Goal: Task Accomplishment & Management: Complete application form

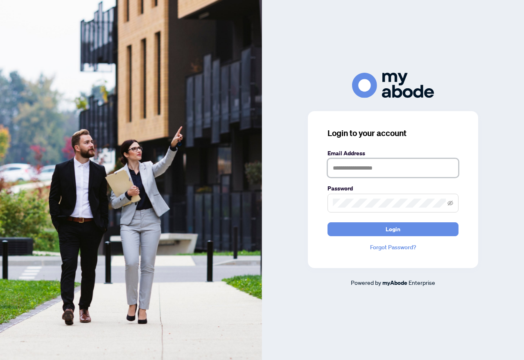
click at [360, 171] on input "text" at bounding box center [392, 168] width 131 height 19
type input "**********"
click at [448, 203] on icon "eye-invisible" at bounding box center [450, 203] width 6 height 6
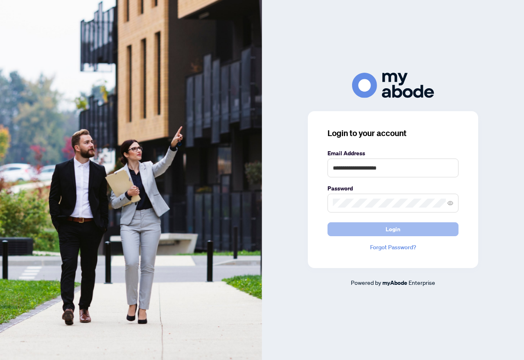
click at [379, 228] on button "Login" at bounding box center [392, 230] width 131 height 14
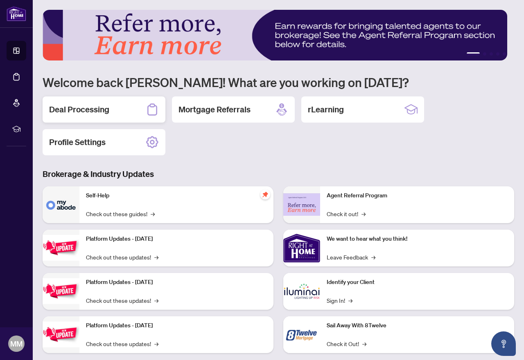
click at [104, 113] on h2 "Deal Processing" at bounding box center [79, 109] width 60 height 11
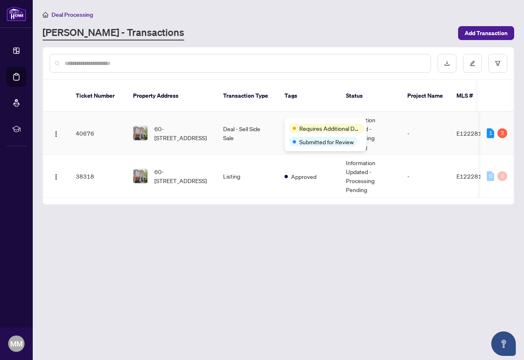
click at [302, 124] on div "Requires Additional Docs Submitted for Review" at bounding box center [325, 134] width 82 height 33
click at [313, 144] on span "Submitted for Review" at bounding box center [326, 141] width 54 height 9
click at [309, 129] on span "Requires Additional Docs" at bounding box center [329, 128] width 61 height 9
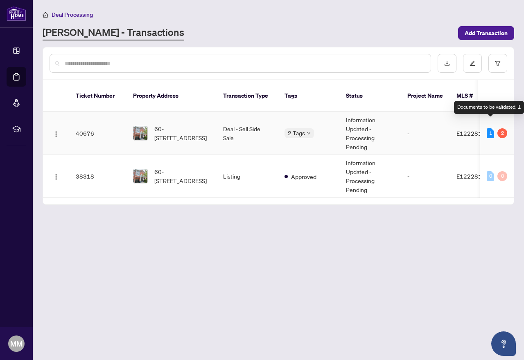
click at [489, 128] on div "1" at bounding box center [490, 133] width 7 height 10
click at [142, 126] on img at bounding box center [140, 133] width 14 height 14
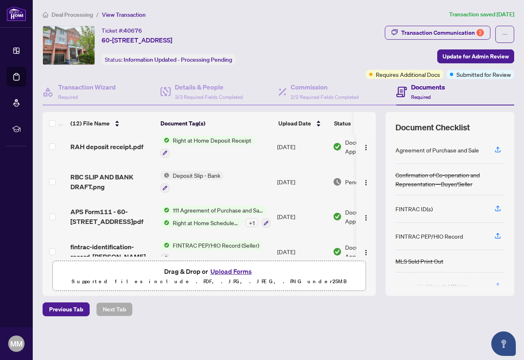
scroll to position [243, 0]
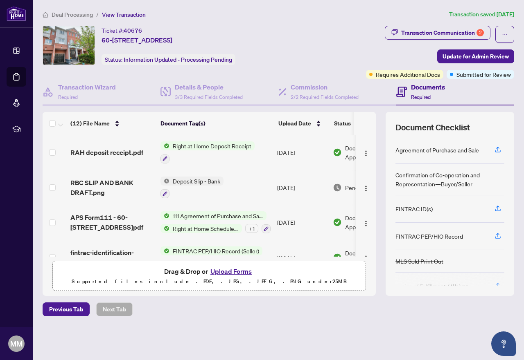
click at [219, 227] on span "Right at Home Schedule B" at bounding box center [205, 228] width 72 height 9
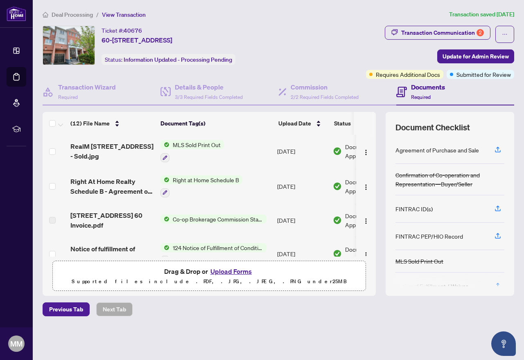
scroll to position [0, 0]
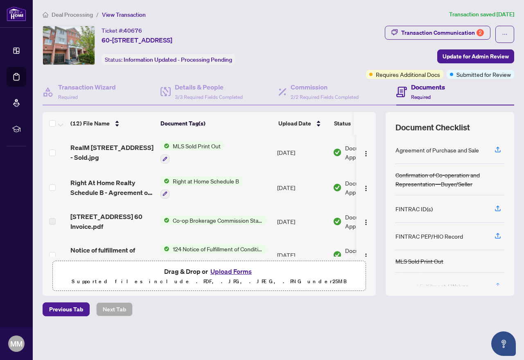
click at [428, 90] on h4 "Documents" at bounding box center [428, 87] width 34 height 10
drag, startPoint x: 454, startPoint y: 251, endPoint x: 459, endPoint y: 201, distance: 50.1
click at [459, 201] on div "Agreement of Purchase and Sale Confirmation of Co-operation and Representation—…" at bounding box center [449, 212] width 109 height 150
click at [463, 211] on div "FINTRAC ID(s)" at bounding box center [449, 209] width 109 height 27
click at [496, 285] on div at bounding box center [449, 280] width 109 height 13
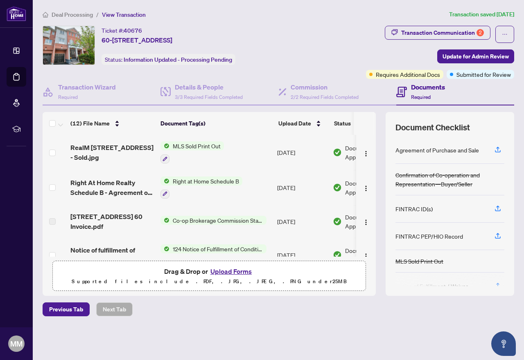
click at [456, 149] on div "Agreement of Purchase and Sale" at bounding box center [436, 150] width 83 height 9
click at [424, 89] on h4 "Documents" at bounding box center [428, 87] width 34 height 10
click at [249, 336] on div "Deal Processing / View Transaction Transaction saved [DATE] Ticket #: 40676 60-…" at bounding box center [278, 178] width 478 height 336
click at [412, 30] on div "Transaction Communication 2" at bounding box center [442, 32] width 83 height 13
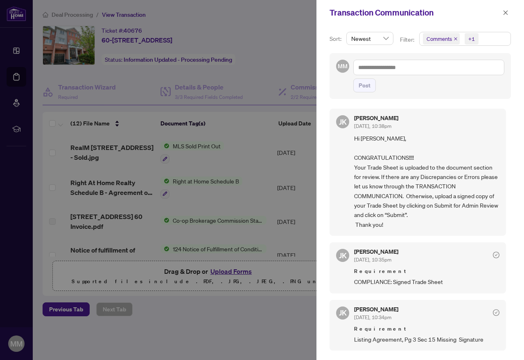
click at [285, 59] on div at bounding box center [262, 180] width 524 height 360
click at [331, 25] on div "Transaction Communication" at bounding box center [419, 12] width 207 height 25
click at [507, 13] on icon "close" at bounding box center [505, 13] width 6 height 6
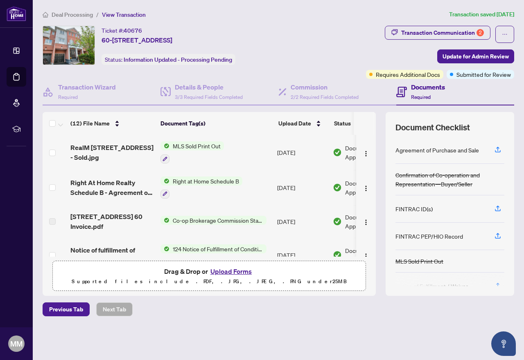
click at [424, 85] on h4 "Documents" at bounding box center [428, 87] width 34 height 10
click at [449, 34] on div "Transaction Communication 2" at bounding box center [442, 32] width 83 height 13
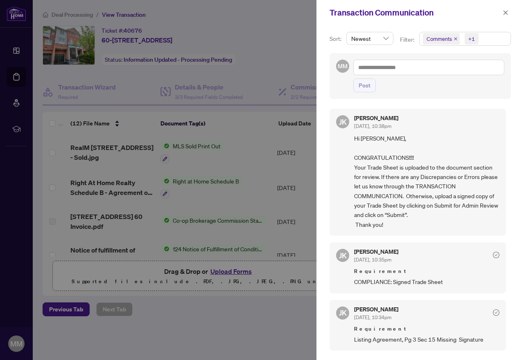
click at [277, 57] on div at bounding box center [262, 180] width 524 height 360
click at [506, 14] on icon "close" at bounding box center [505, 13] width 6 height 6
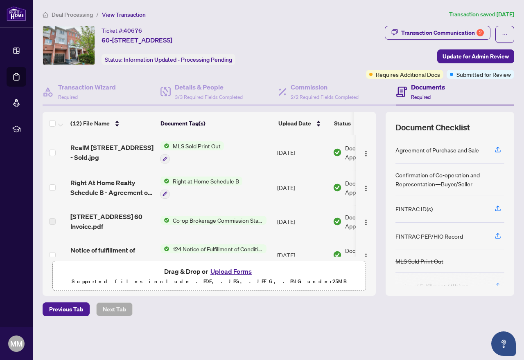
click at [290, 16] on ol "Deal Processing / View Transaction" at bounding box center [244, 14] width 403 height 9
click at [503, 35] on icon "ellipsis" at bounding box center [505, 35] width 6 height 6
click at [455, 67] on span "Document Archive" at bounding box center [476, 65] width 63 height 9
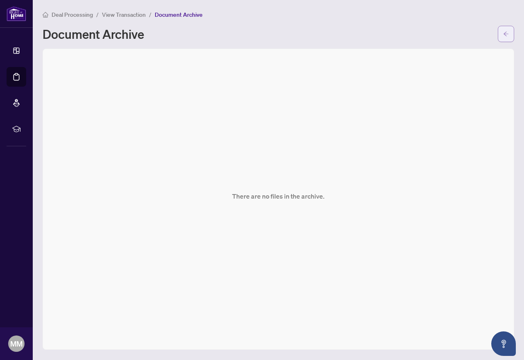
click at [504, 36] on icon "arrow-left" at bounding box center [506, 34] width 6 height 6
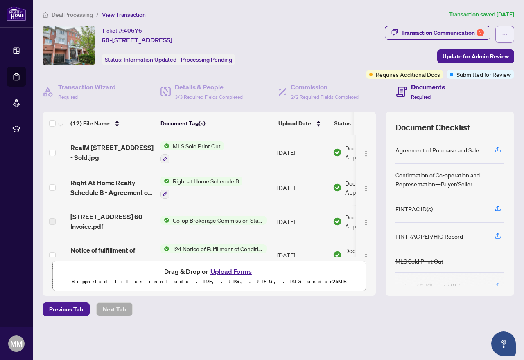
click at [507, 33] on icon "ellipsis" at bounding box center [505, 35] width 6 height 6
click at [472, 54] on span "Transaction Permissions" at bounding box center [476, 52] width 63 height 9
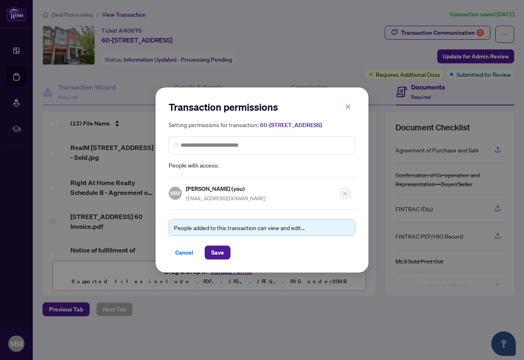
click at [260, 231] on div "People added to this transaction can view and edit..." at bounding box center [262, 227] width 176 height 9
click at [275, 260] on div "Cancel Save" at bounding box center [262, 253] width 187 height 14
click at [347, 104] on icon "close" at bounding box center [348, 107] width 6 height 6
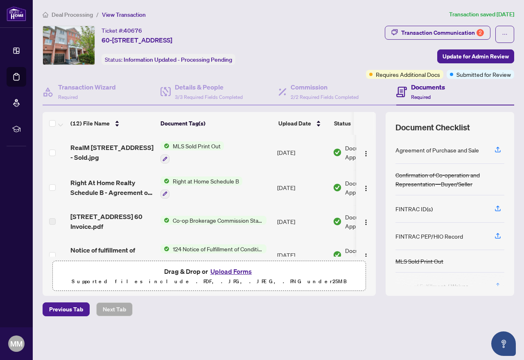
click at [434, 88] on h4 "Documents" at bounding box center [428, 87] width 34 height 10
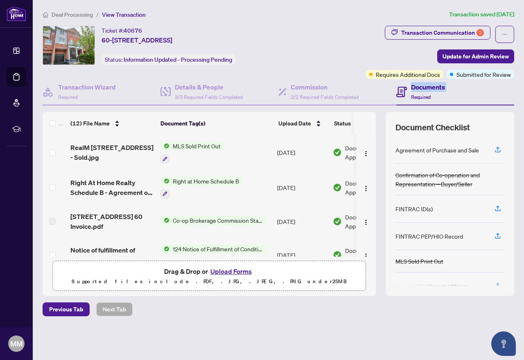
click at [434, 88] on h4 "Documents" at bounding box center [428, 87] width 34 height 10
click at [399, 90] on icon at bounding box center [401, 92] width 11 height 11
click at [417, 97] on span "Required" at bounding box center [421, 97] width 20 height 6
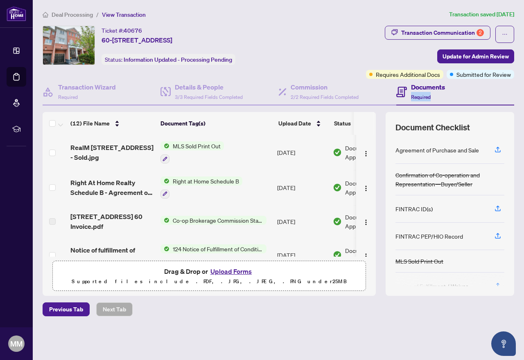
click at [417, 97] on span "Required" at bounding box center [421, 97] width 20 height 6
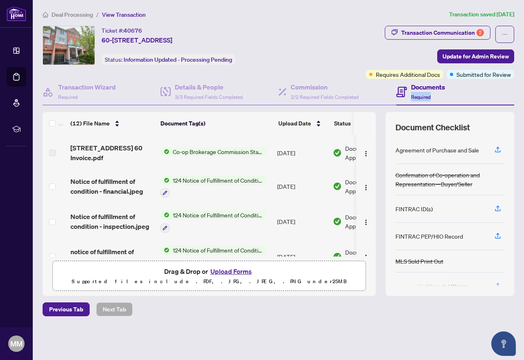
scroll to position [44, 0]
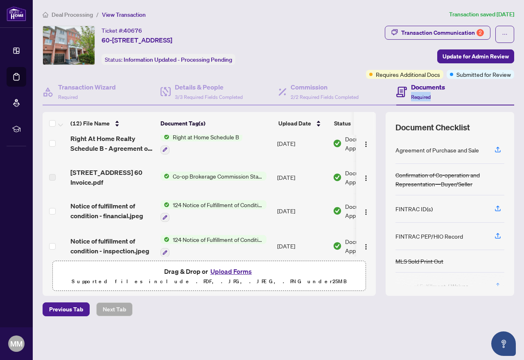
click at [198, 177] on span "Co-op Brokerage Commission Statement" at bounding box center [217, 176] width 97 height 9
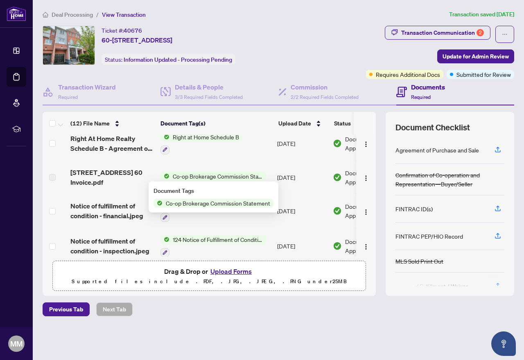
click at [199, 204] on span "Co-op Brokerage Commission Statement" at bounding box center [217, 203] width 111 height 9
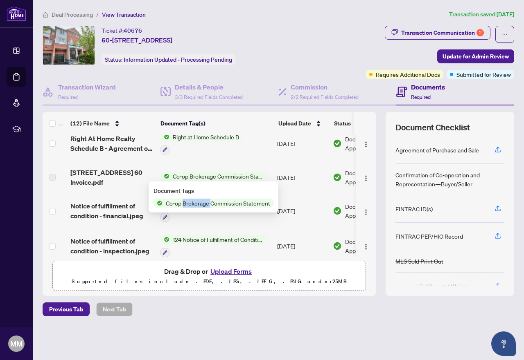
click at [199, 204] on span "Co-op Brokerage Commission Statement" at bounding box center [217, 203] width 111 height 9
click at [169, 205] on span "Co-op Brokerage Commission Statement" at bounding box center [217, 203] width 111 height 9
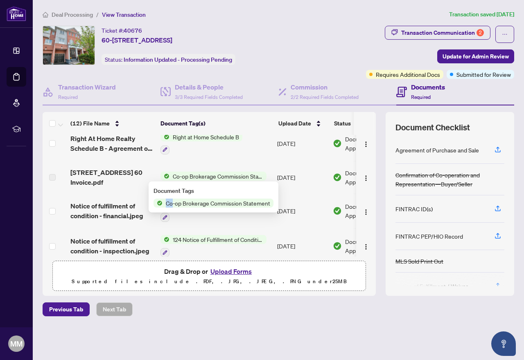
click at [169, 205] on span "Co-op Brokerage Commission Statement" at bounding box center [217, 203] width 111 height 9
click at [219, 153] on div at bounding box center [201, 150] width 82 height 10
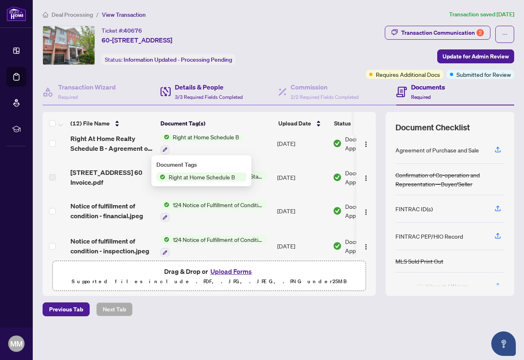
click at [259, 87] on div "Details & People 3/3 Required Fields Completed" at bounding box center [219, 92] width 118 height 27
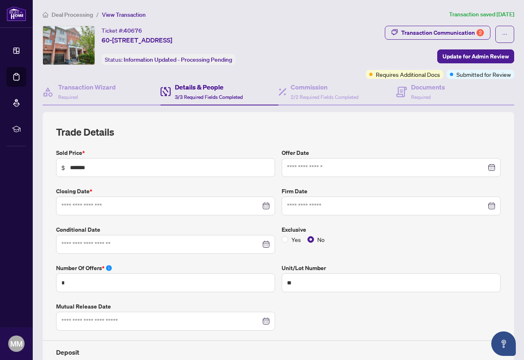
type input "**********"
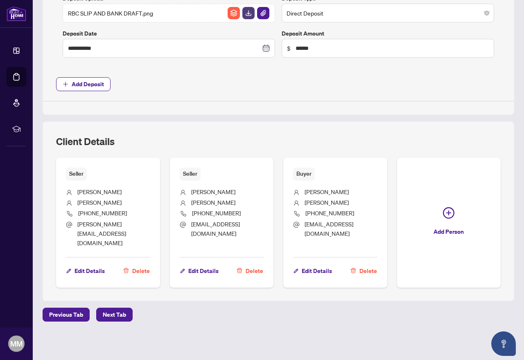
scroll to position [466, 0]
click at [109, 317] on span "Next Tab" at bounding box center [114, 315] width 23 height 13
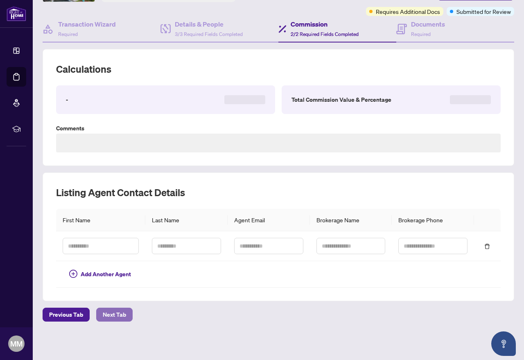
scroll to position [63, 0]
type textarea "**********"
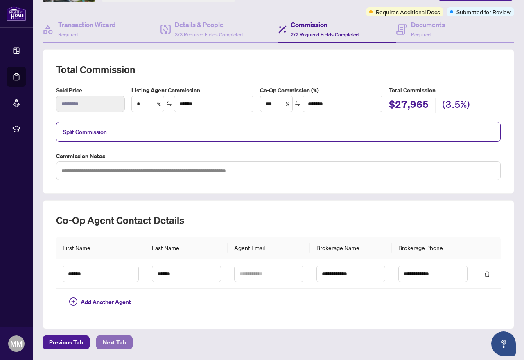
scroll to position [90, 0]
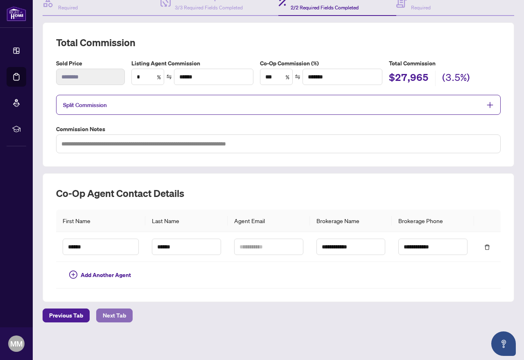
click at [113, 314] on span "Next Tab" at bounding box center [114, 315] width 23 height 13
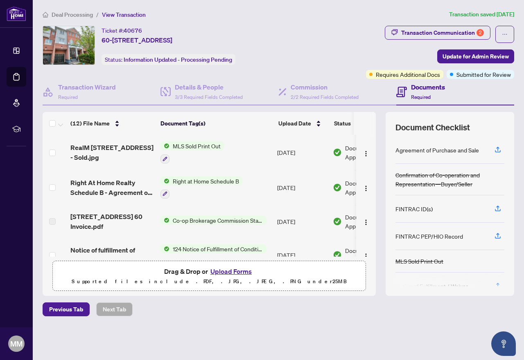
click at [345, 37] on div "Transaction Communication 2 Update for Admin Review Requires Additional Docs Su…" at bounding box center [408, 52] width 212 height 53
